Goal: Information Seeking & Learning: Find specific page/section

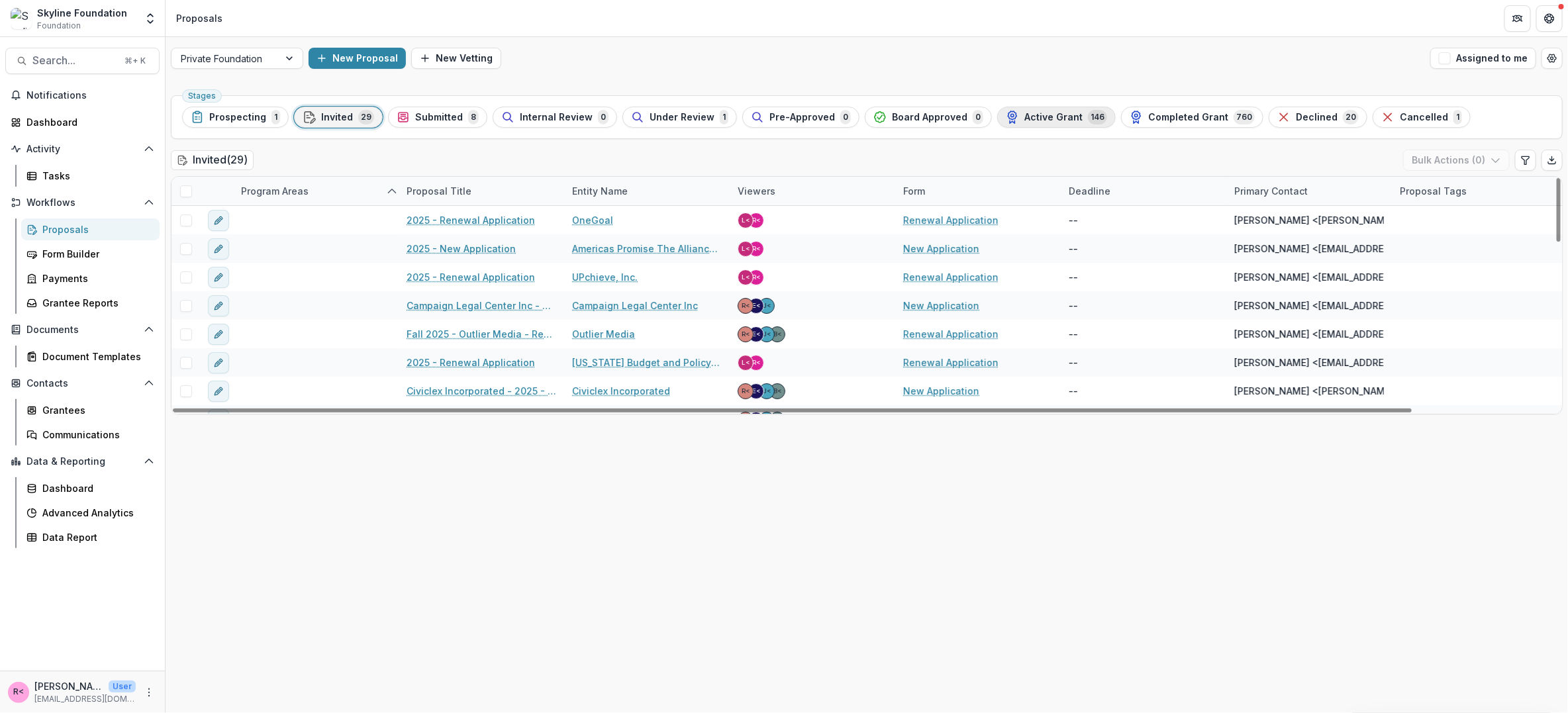
click at [1057, 120] on span "Active Grant" at bounding box center [1054, 118] width 58 height 11
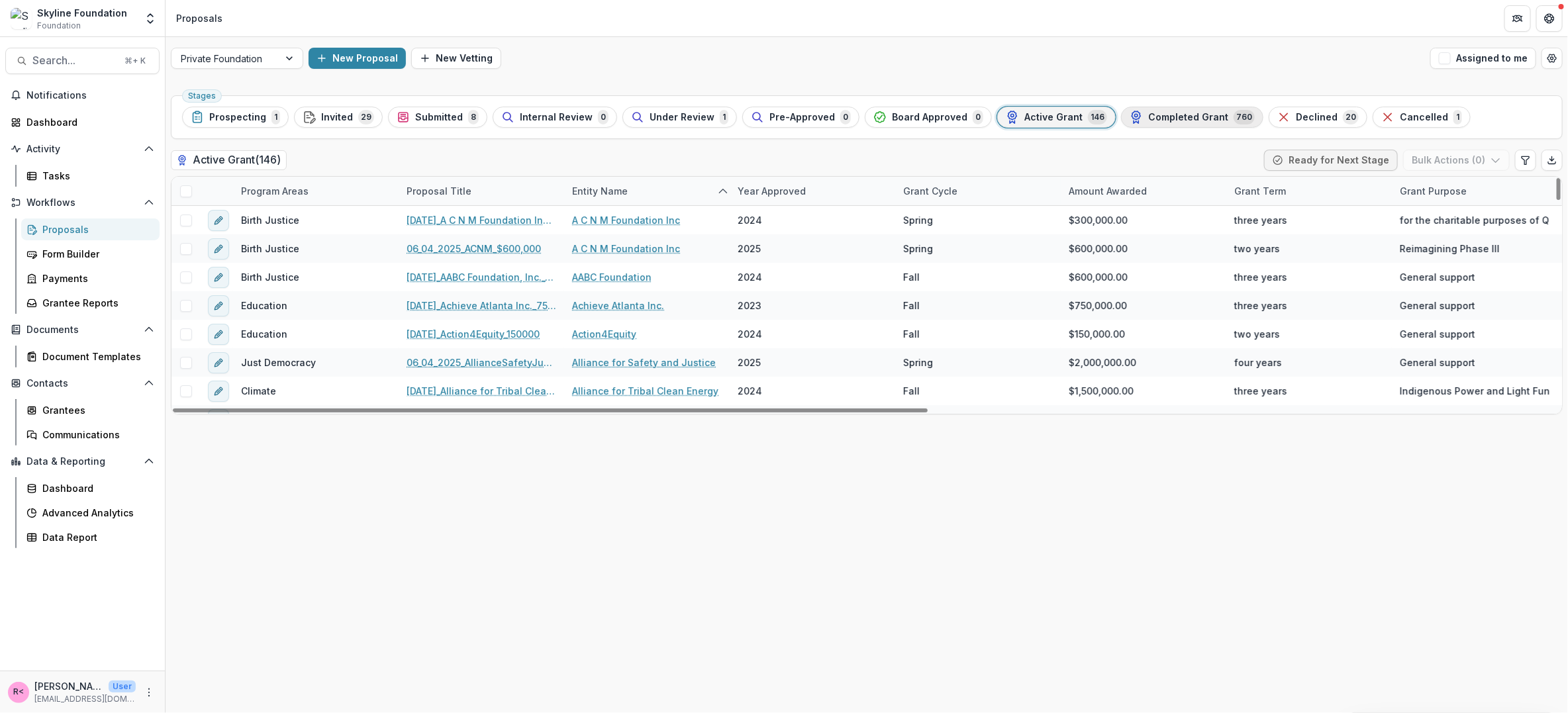
click at [1163, 123] on div "Completed Grant 760" at bounding box center [1192, 117] width 125 height 15
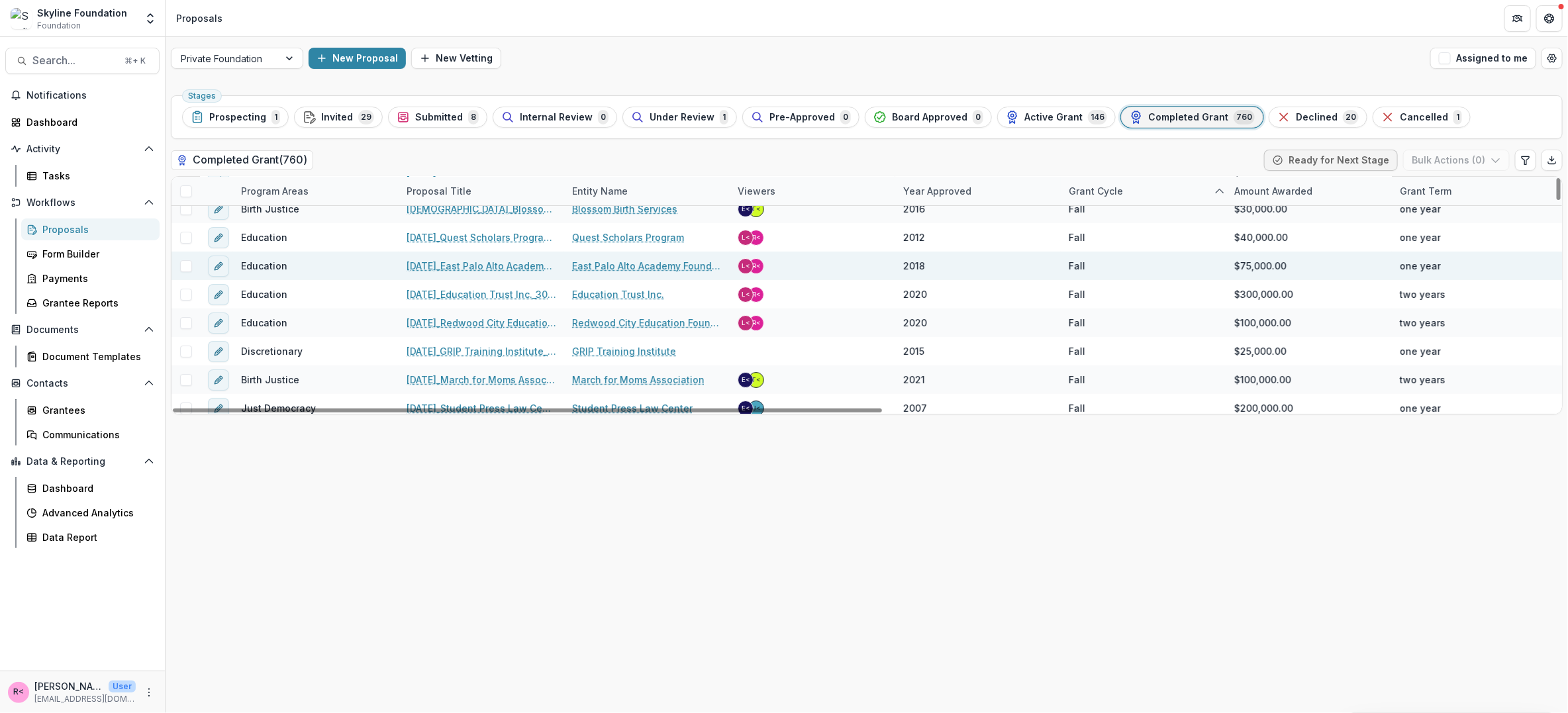
scroll to position [54, 0]
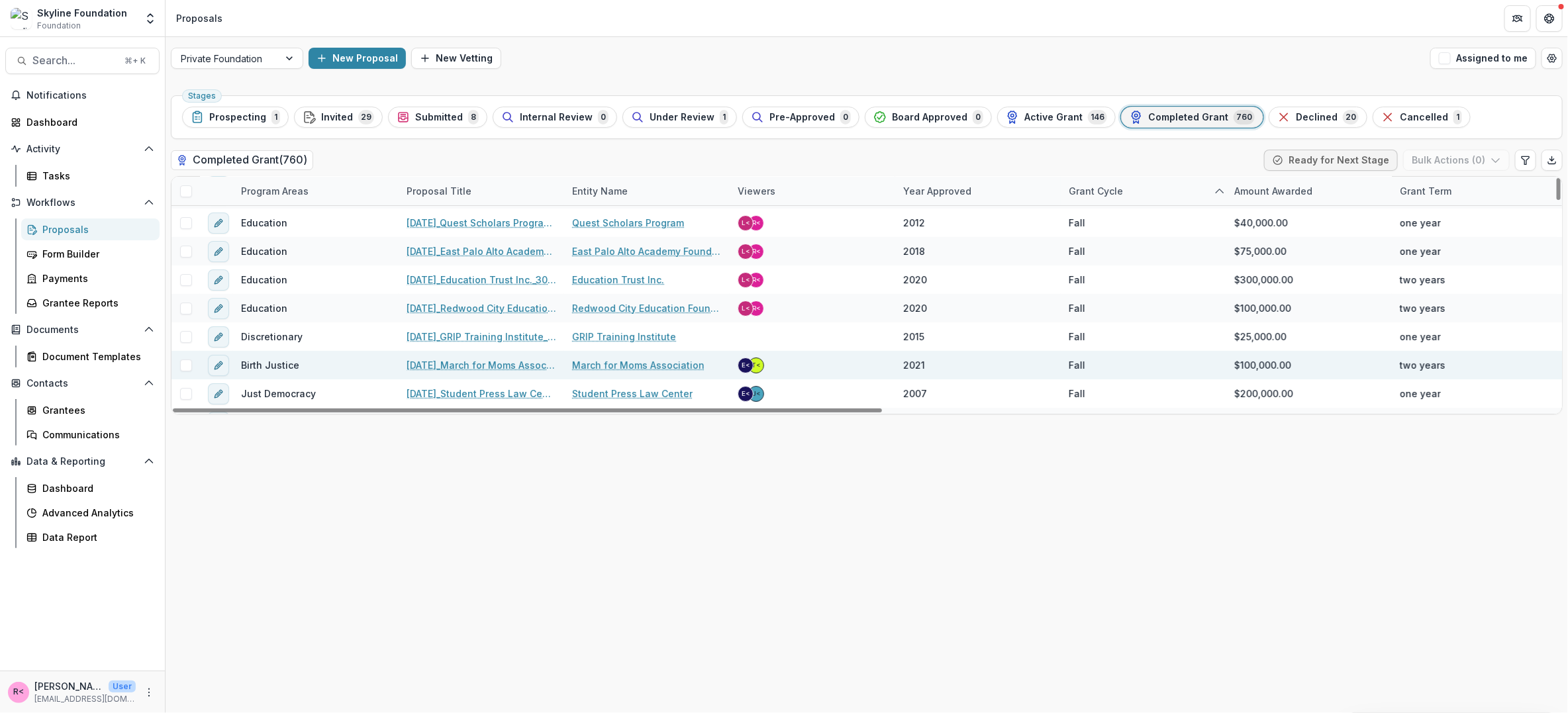
click at [597, 367] on link "March for Moms Association" at bounding box center [639, 365] width 132 height 14
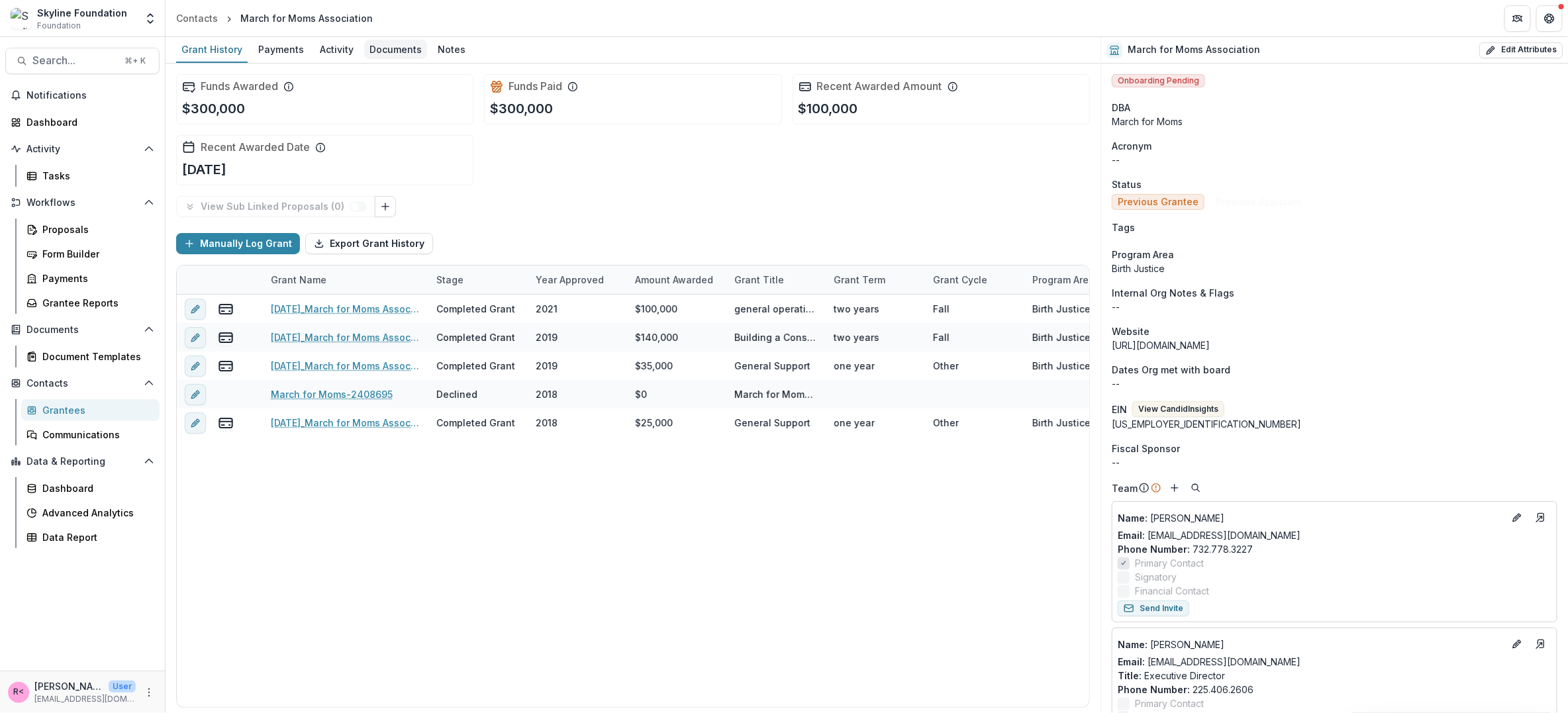
click at [407, 46] on div "Documents" at bounding box center [396, 49] width 63 height 19
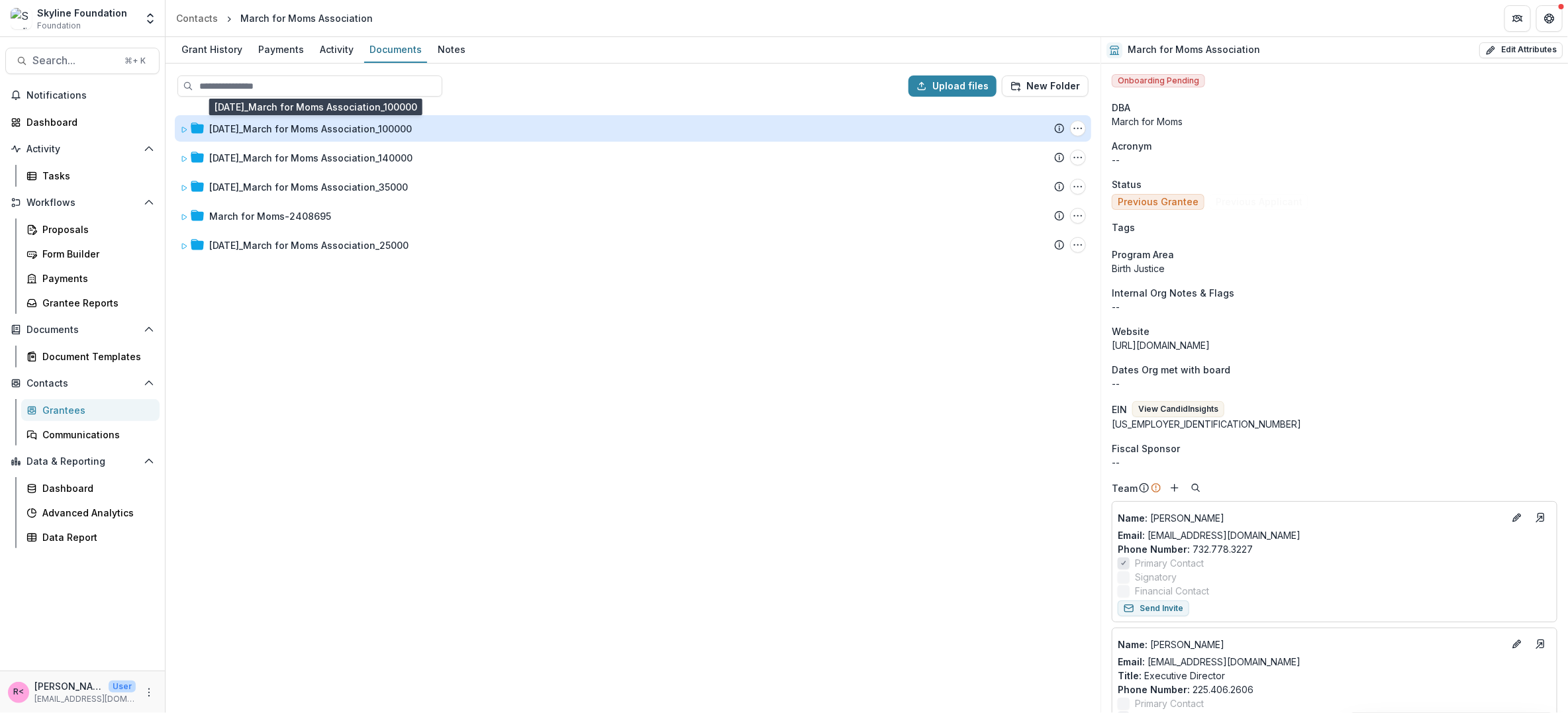
click at [301, 131] on div "[DATE]_March for Moms Association_100000" at bounding box center [310, 128] width 203 height 14
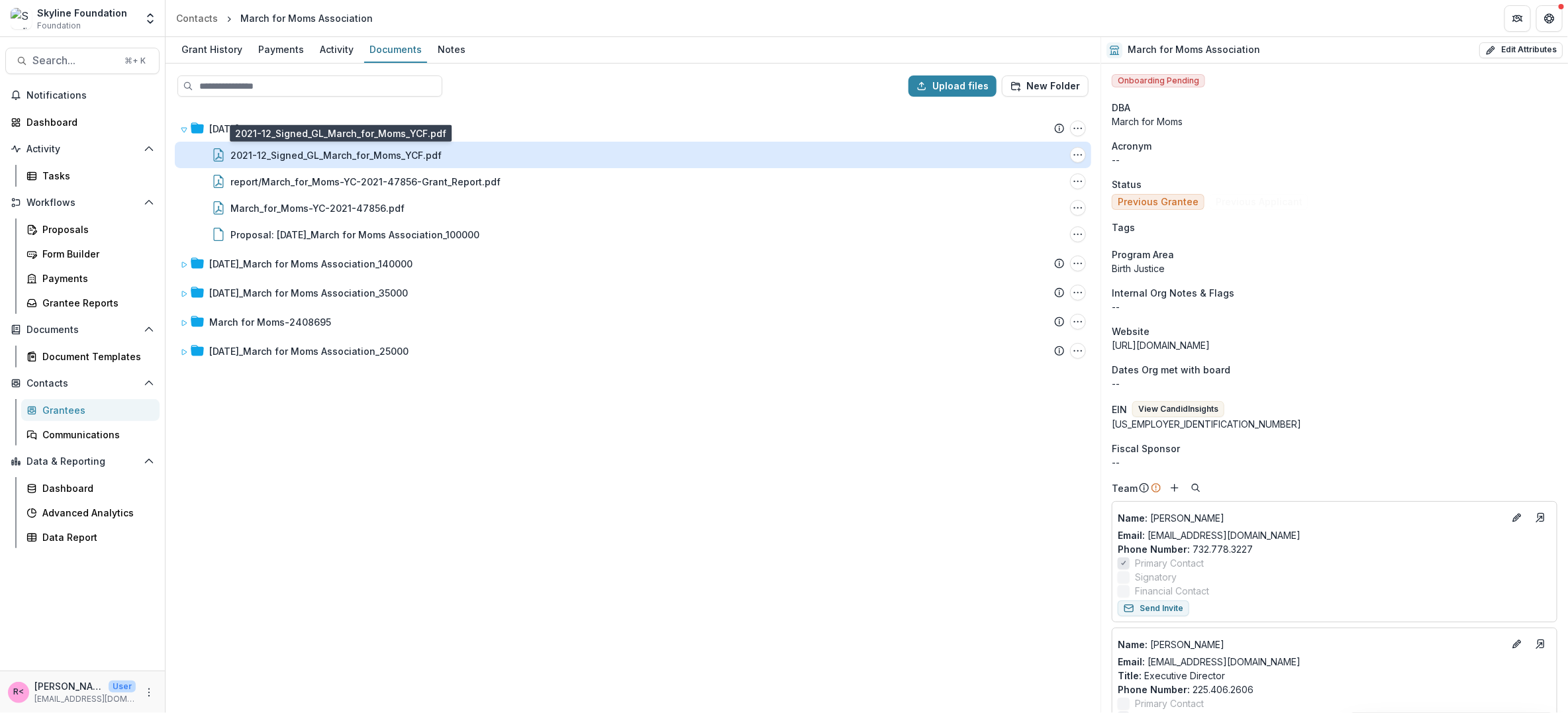
click at [321, 156] on div "2021-12_Signed_GL_March_for_Moms_YCF.pdf" at bounding box center [336, 155] width 212 height 14
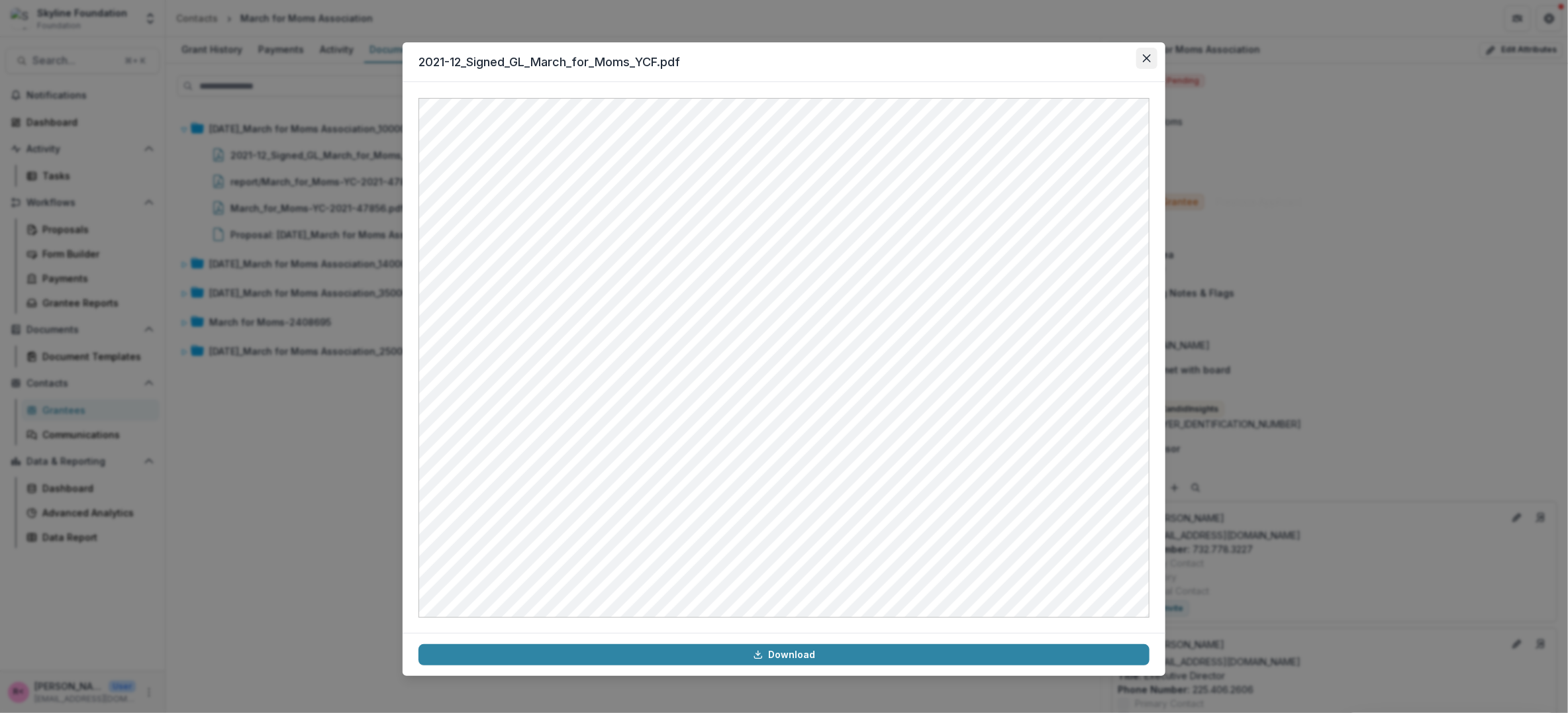
click at [1147, 63] on button "Close" at bounding box center [1147, 58] width 21 height 21
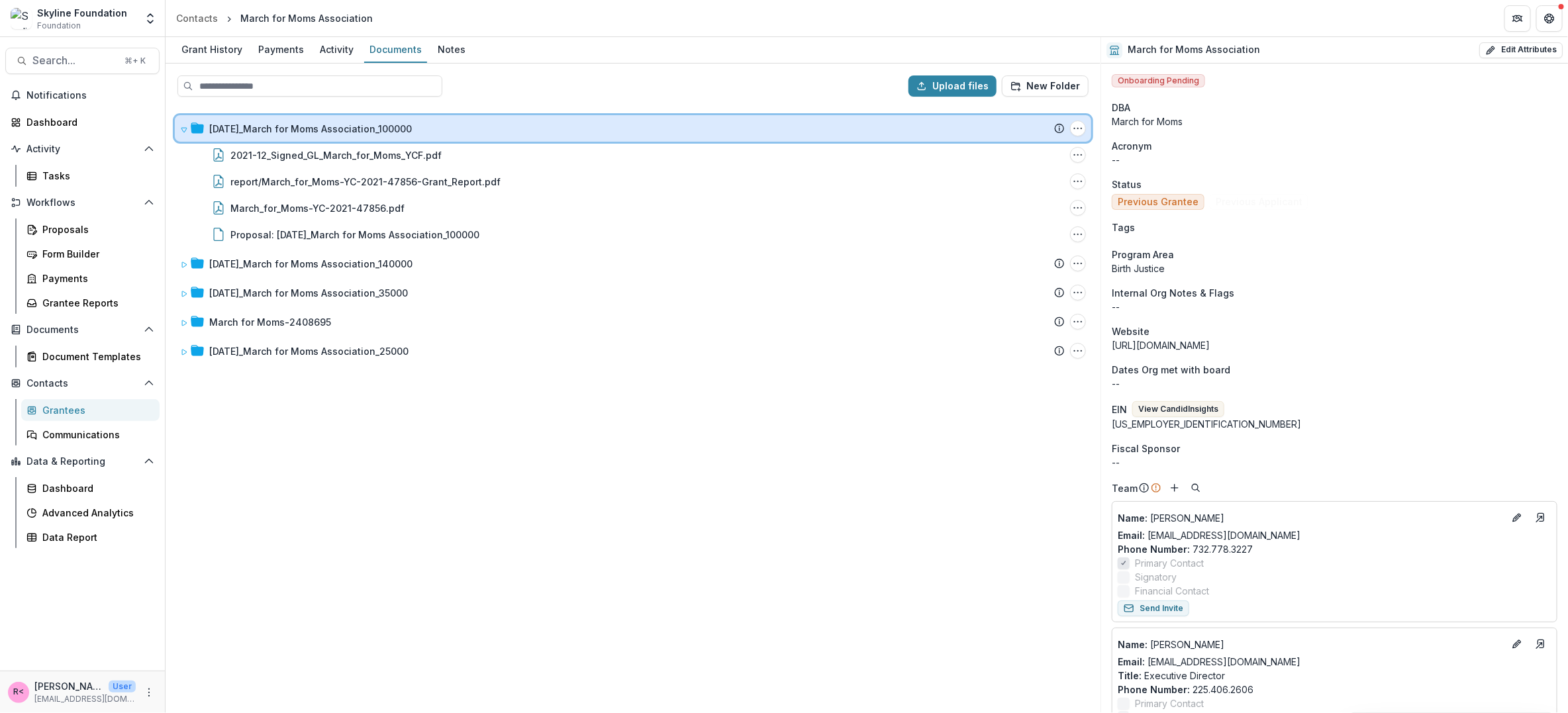
click at [187, 122] on span at bounding box center [184, 128] width 8 height 14
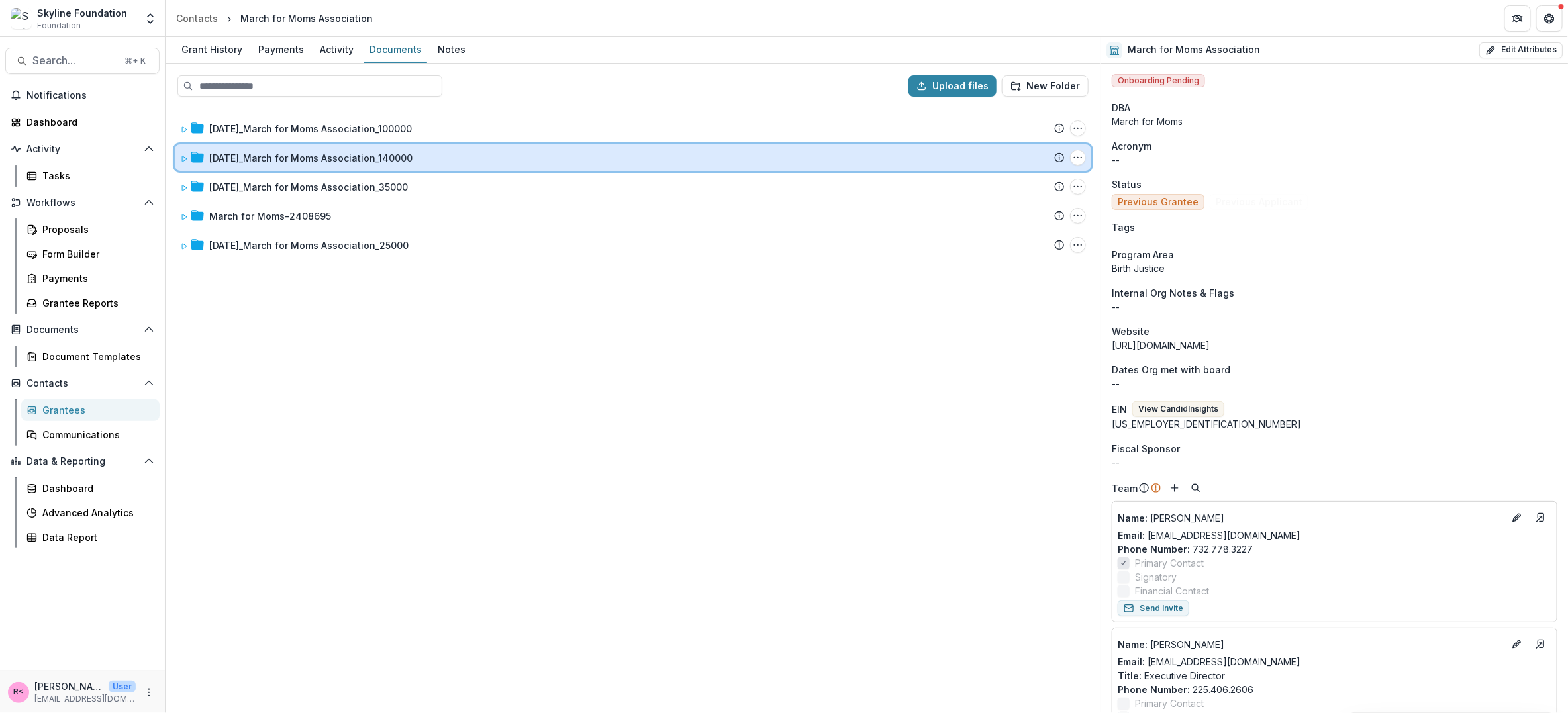
click at [186, 157] on icon at bounding box center [184, 159] width 8 height 8
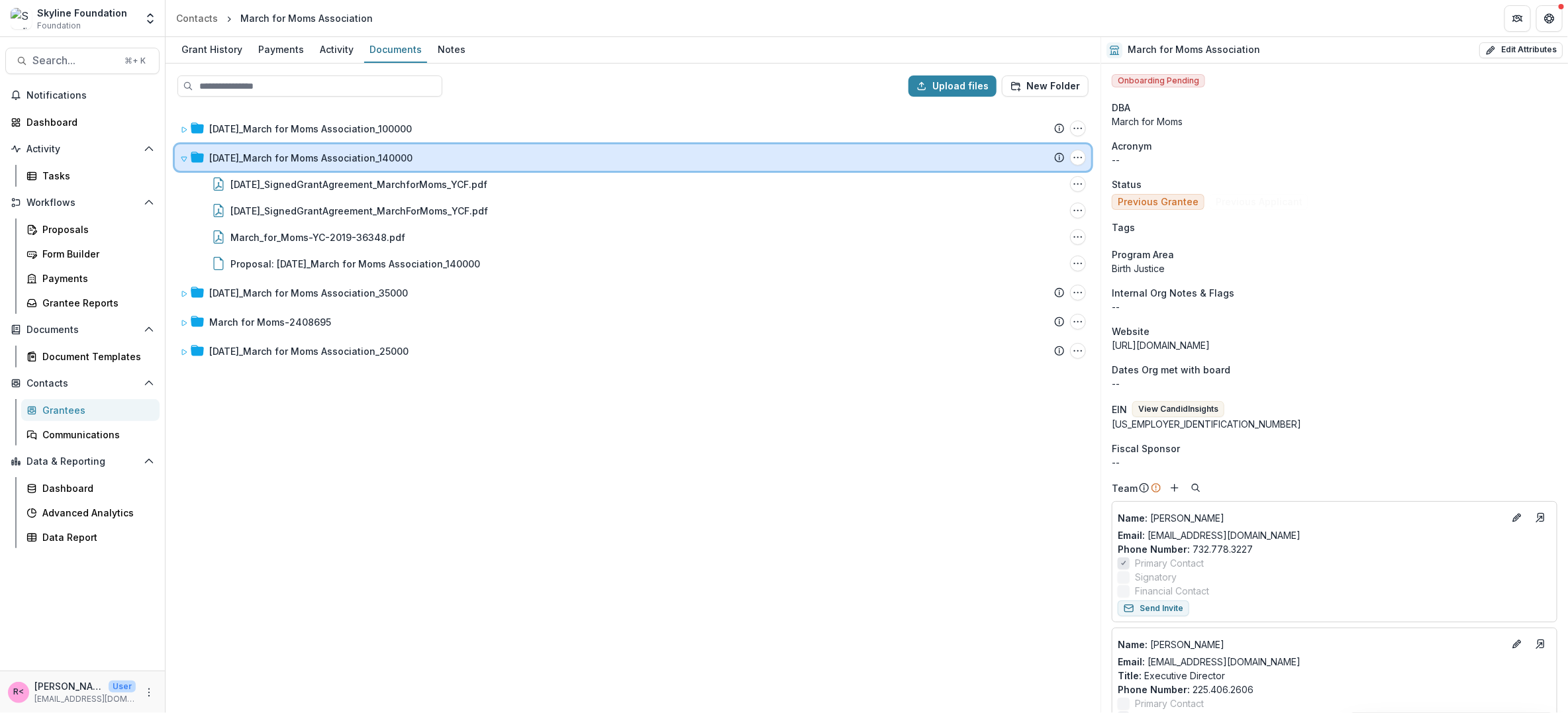
click at [184, 155] on icon at bounding box center [184, 159] width 8 height 8
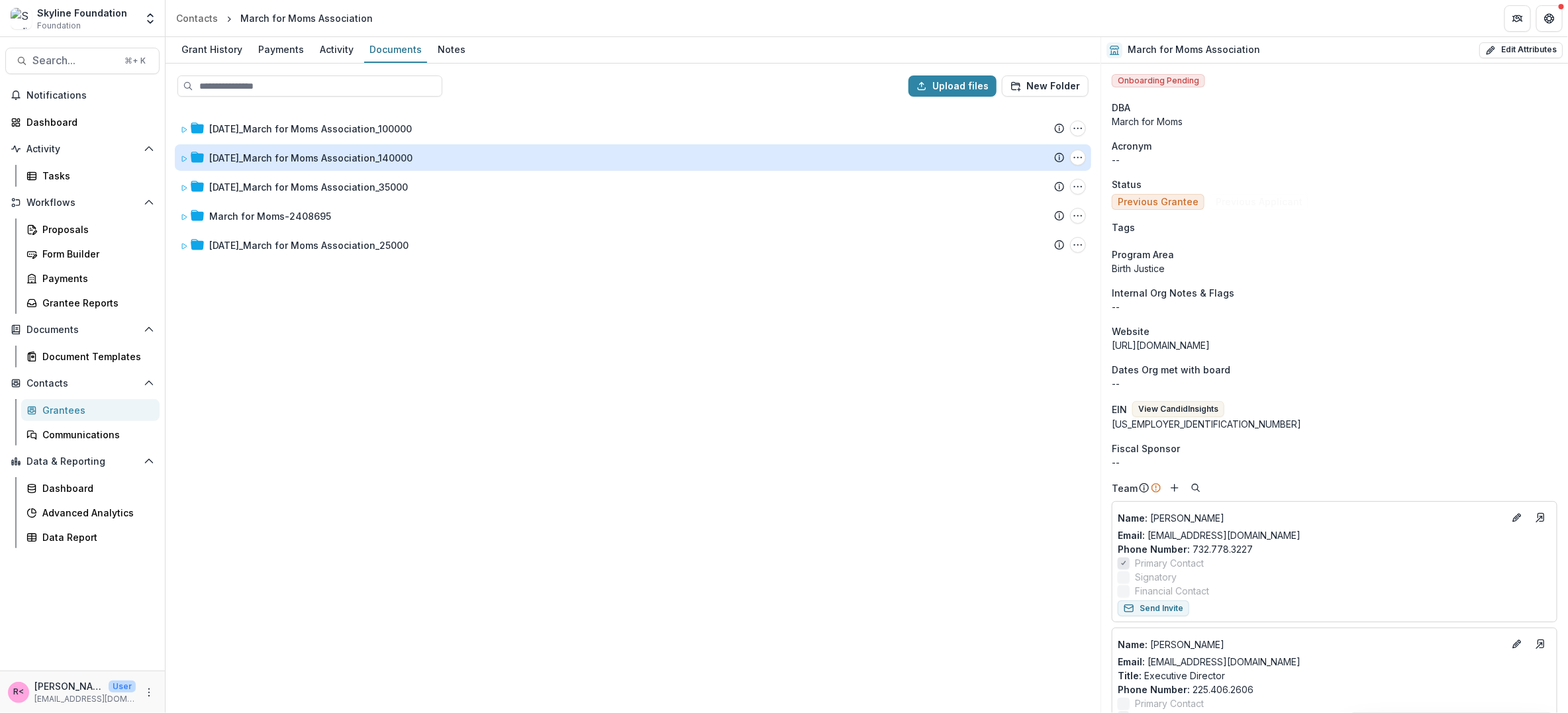
click at [82, 400] on link "Grantees" at bounding box center [90, 410] width 138 height 22
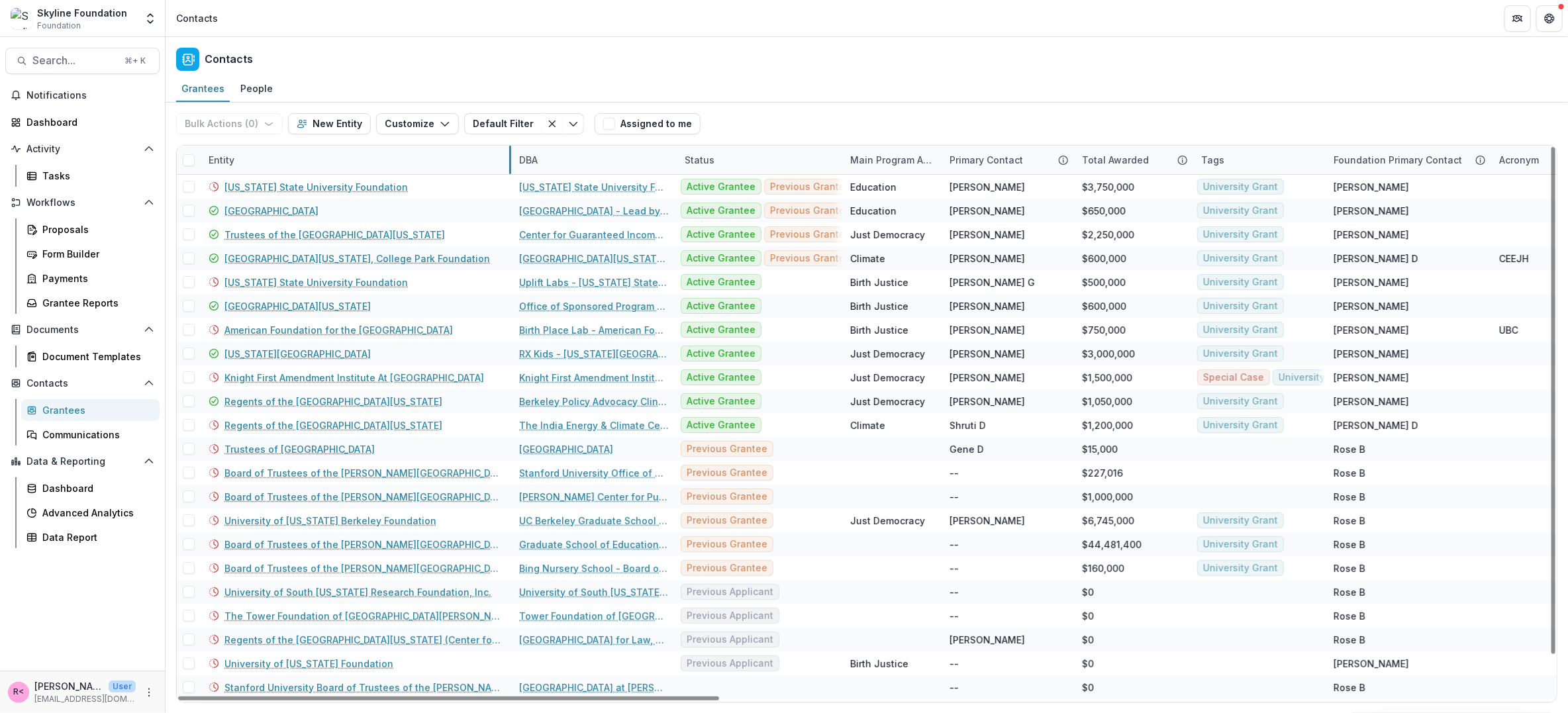
drag, startPoint x: 399, startPoint y: 157, endPoint x: 512, endPoint y: 166, distance: 113.4
